Goal: Check status: Check status

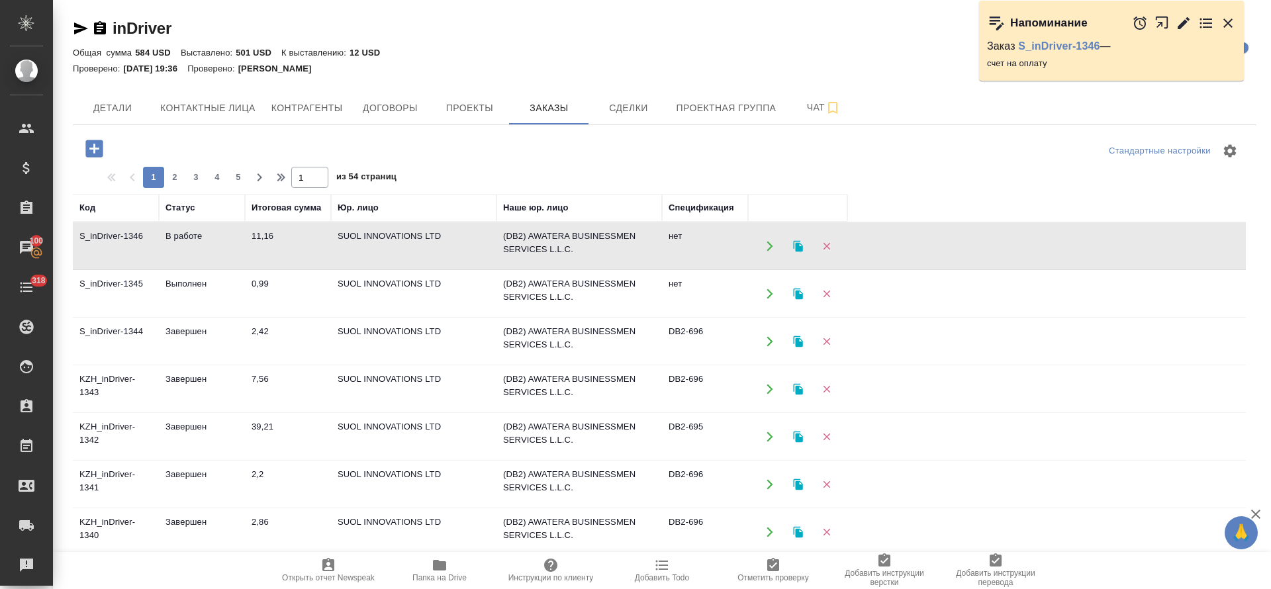
click at [691, 428] on td "DB2-695" at bounding box center [705, 437] width 86 height 46
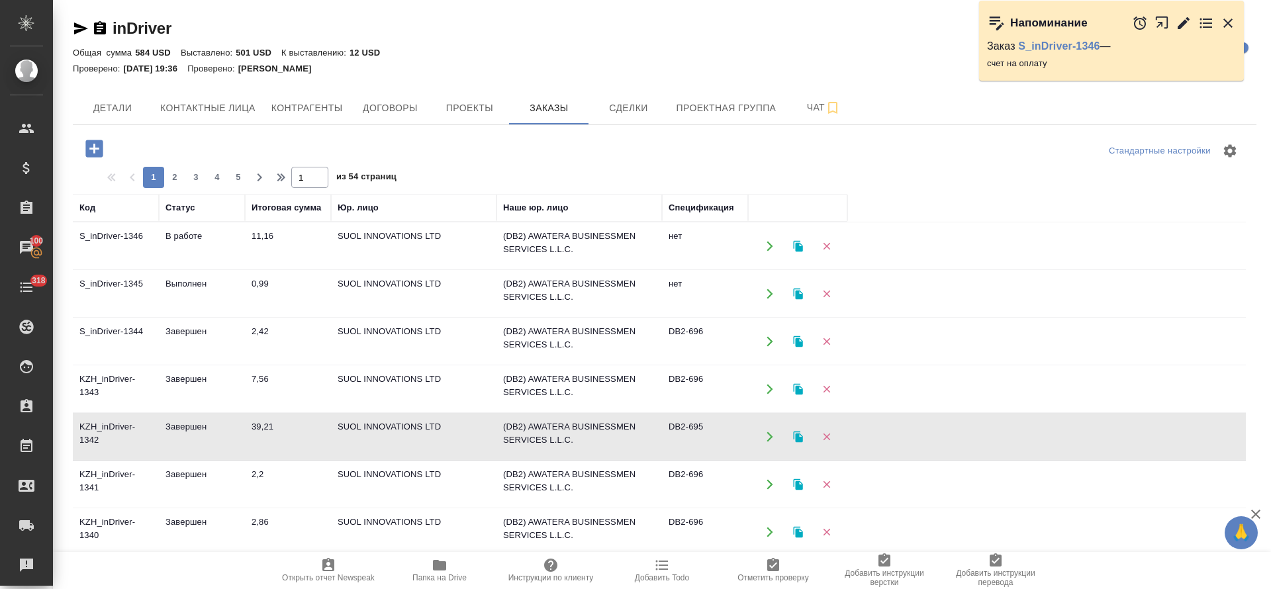
click at [691, 428] on td "DB2-695" at bounding box center [705, 437] width 86 height 46
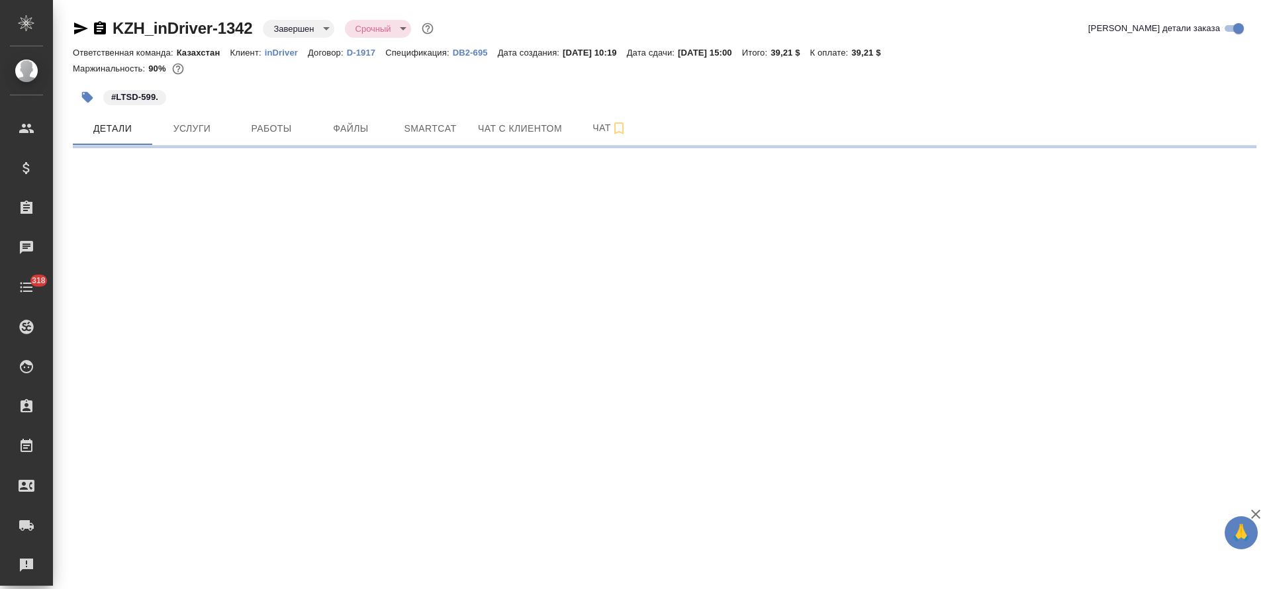
select select "RU"
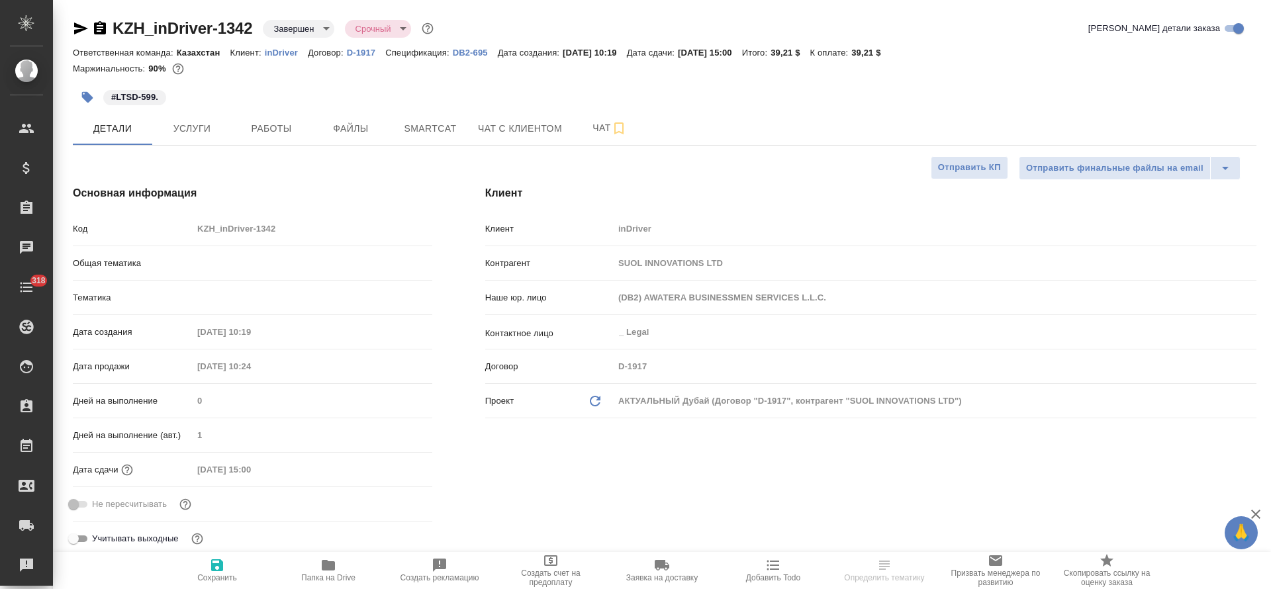
type input "Локализация"
type textarea "x"
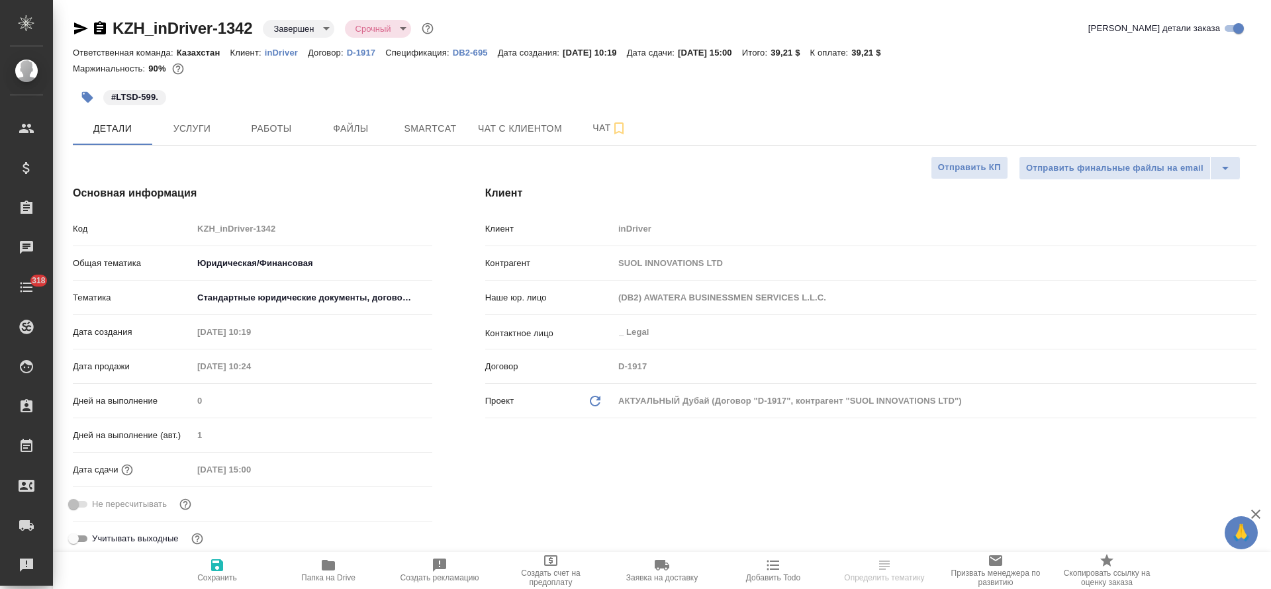
type textarea "x"
type input "Муталимов Марк"
type input "Сеитов Павел"
click at [461, 54] on p "DB2-695" at bounding box center [475, 53] width 45 height 10
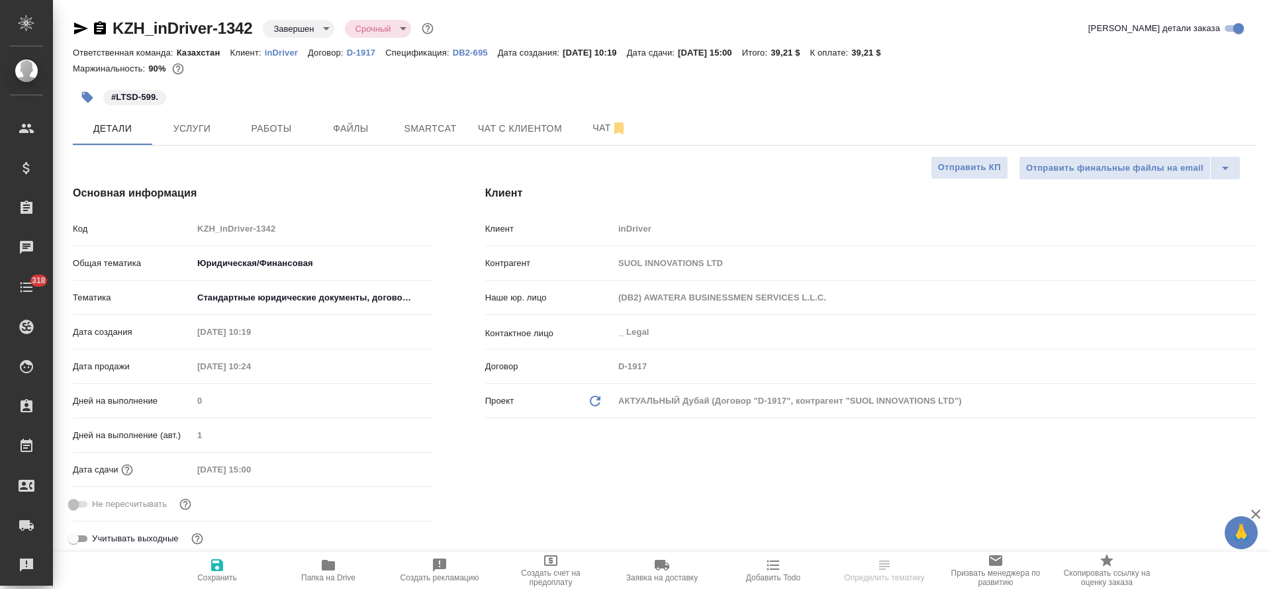
type textarea "x"
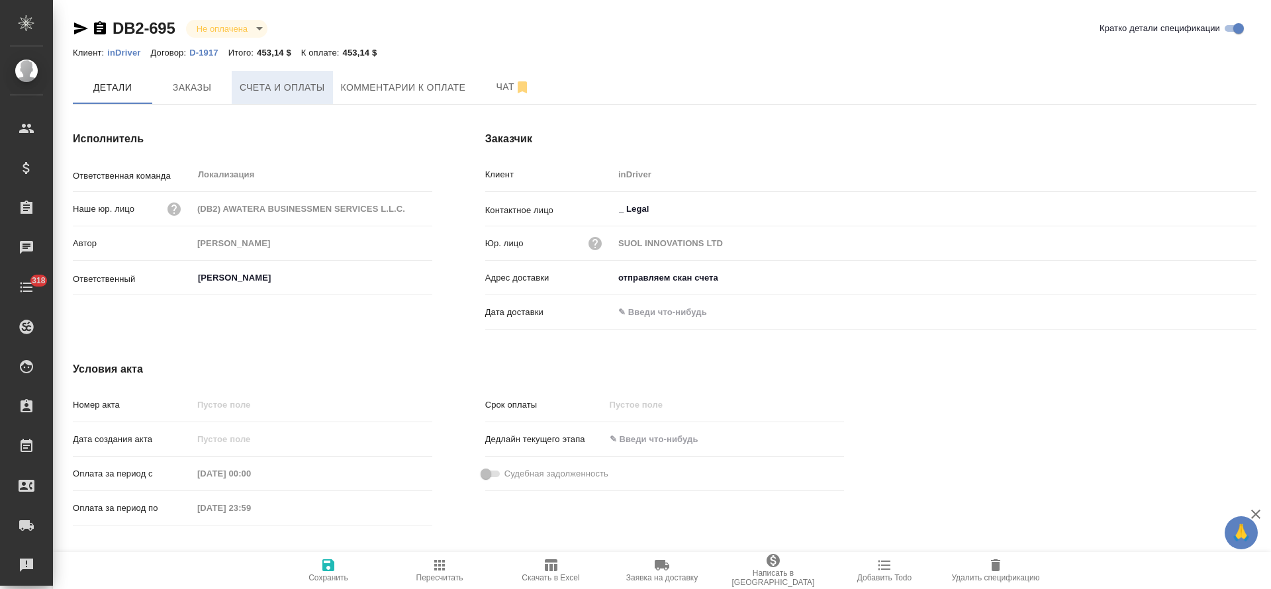
click at [287, 91] on span "Счета и оплаты" at bounding box center [282, 87] width 85 height 17
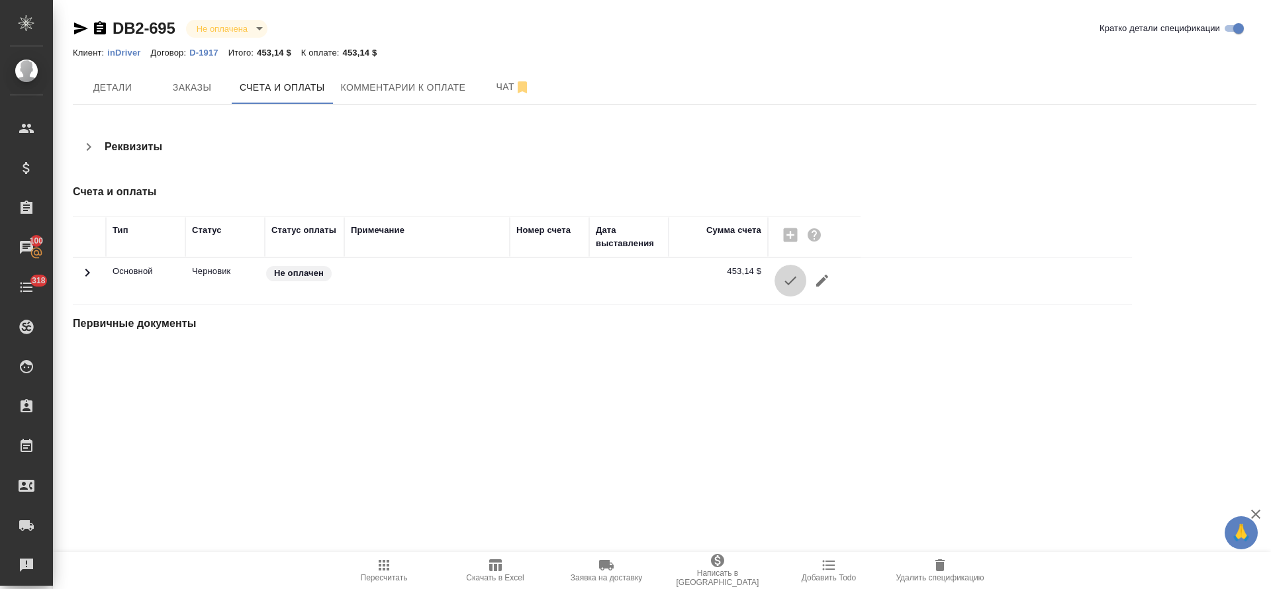
click at [781, 280] on button "button" at bounding box center [790, 281] width 32 height 32
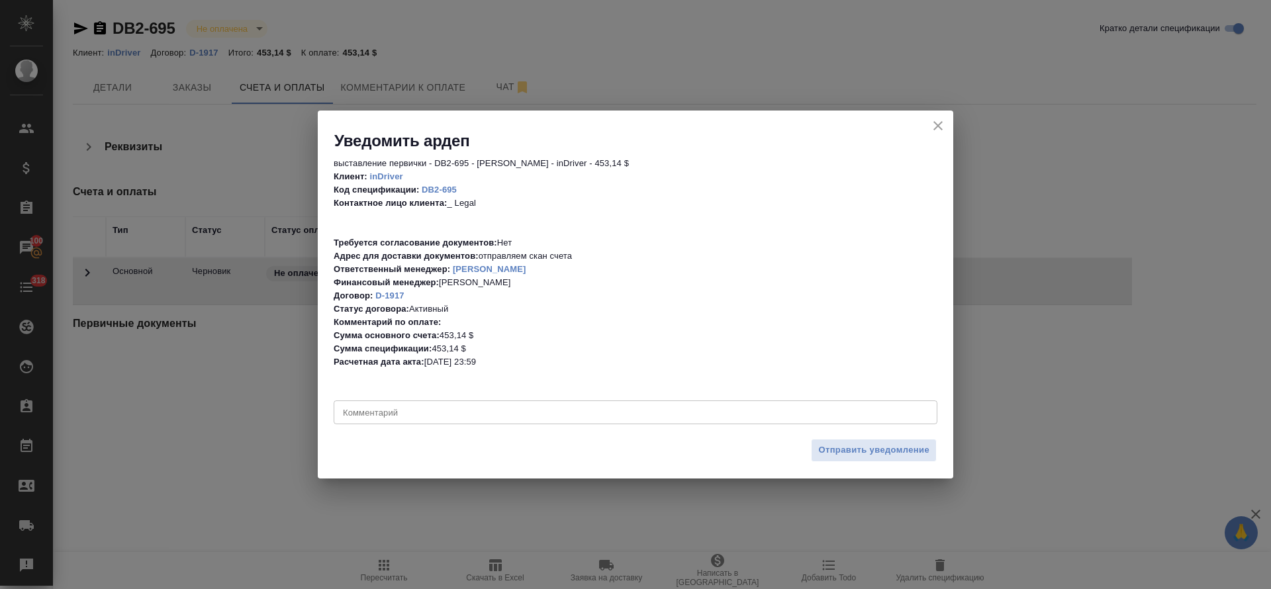
click at [552, 411] on textarea at bounding box center [635, 413] width 585 height 10
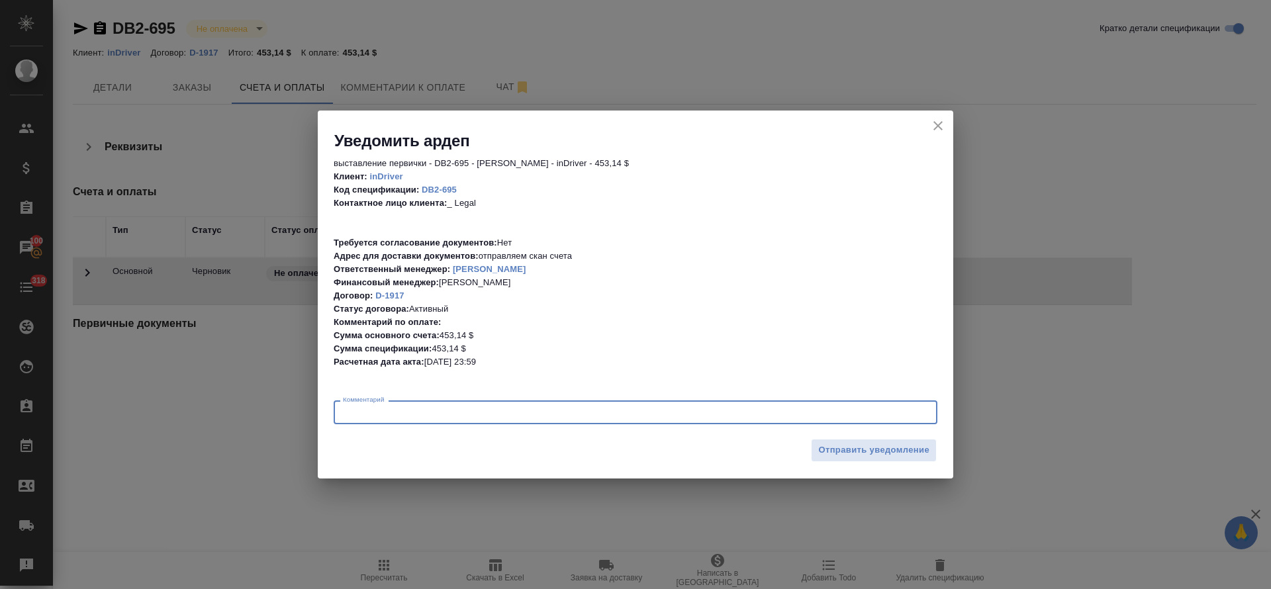
paste textarea "PO #CY01-000004749."
type textarea "PO #CY01-000004749"
click at [849, 445] on span "Отправить уведомление" at bounding box center [873, 450] width 111 height 15
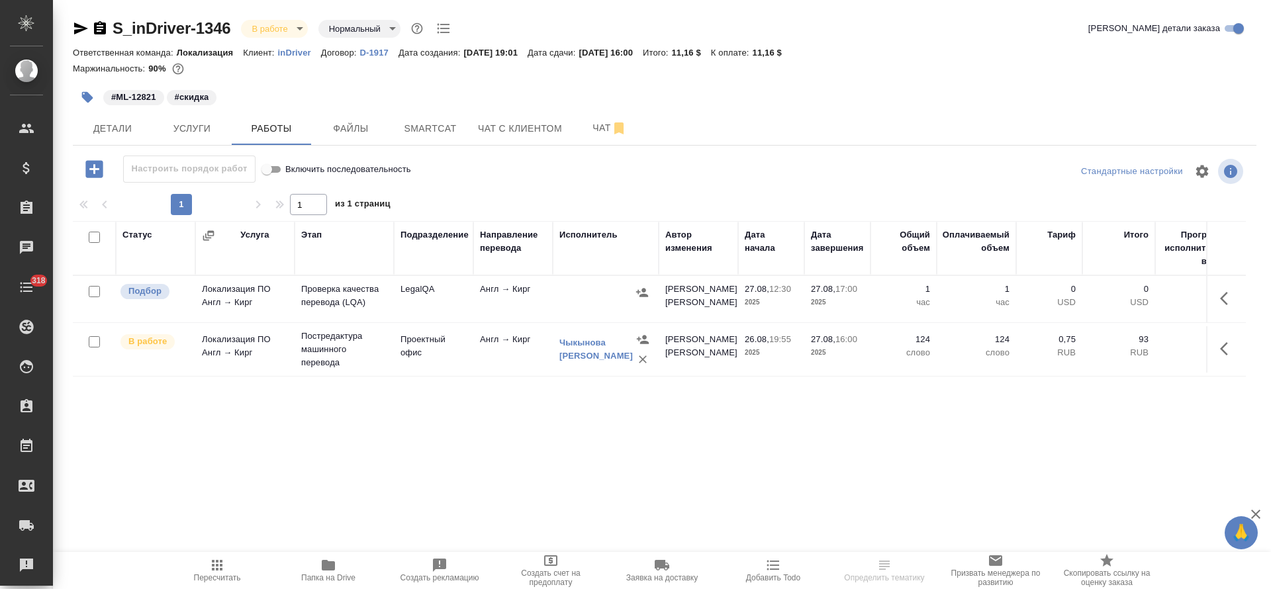
drag, startPoint x: 1227, startPoint y: 308, endPoint x: 1205, endPoint y: 318, distance: 24.9
click at [1223, 307] on button "button" at bounding box center [1228, 299] width 32 height 32
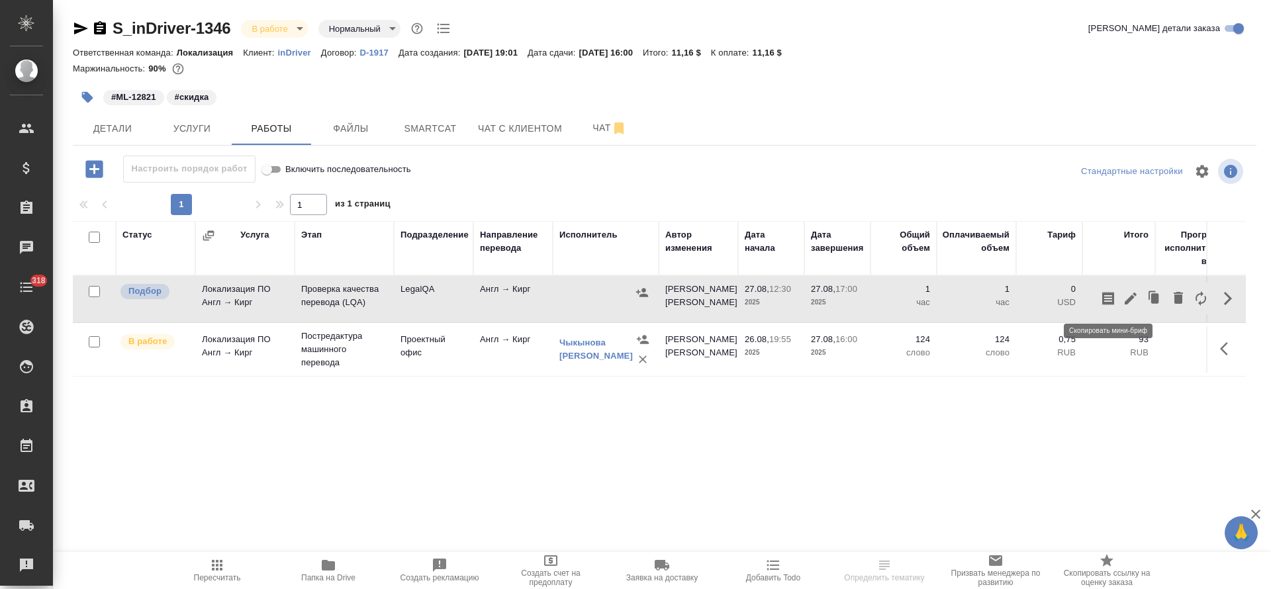
click at [1108, 303] on icon "button" at bounding box center [1108, 298] width 12 height 13
